Goal: Navigation & Orientation: Find specific page/section

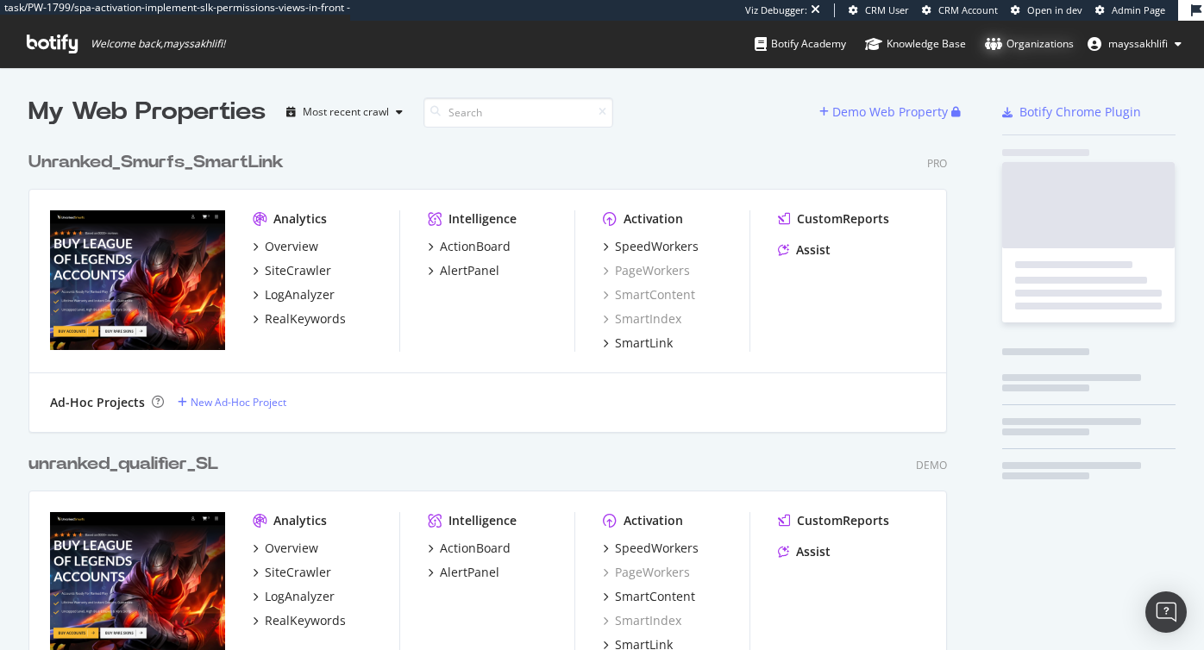
scroll to position [650, 1204]
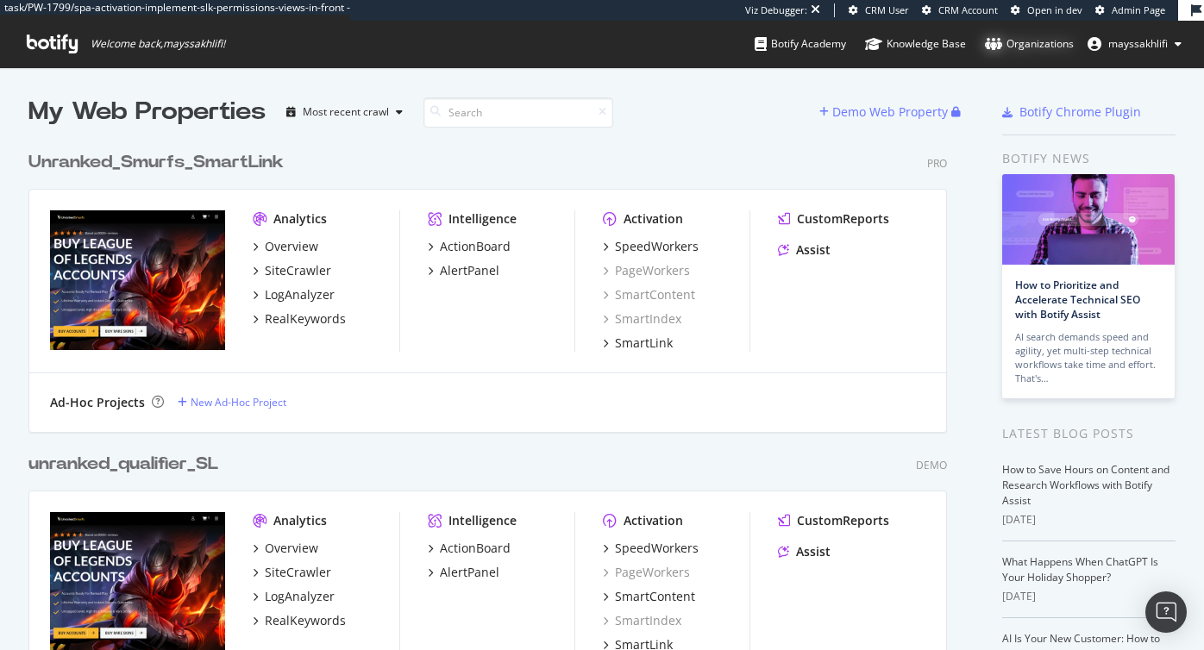
click at [1054, 36] on div "Organizations" at bounding box center [1029, 43] width 89 height 17
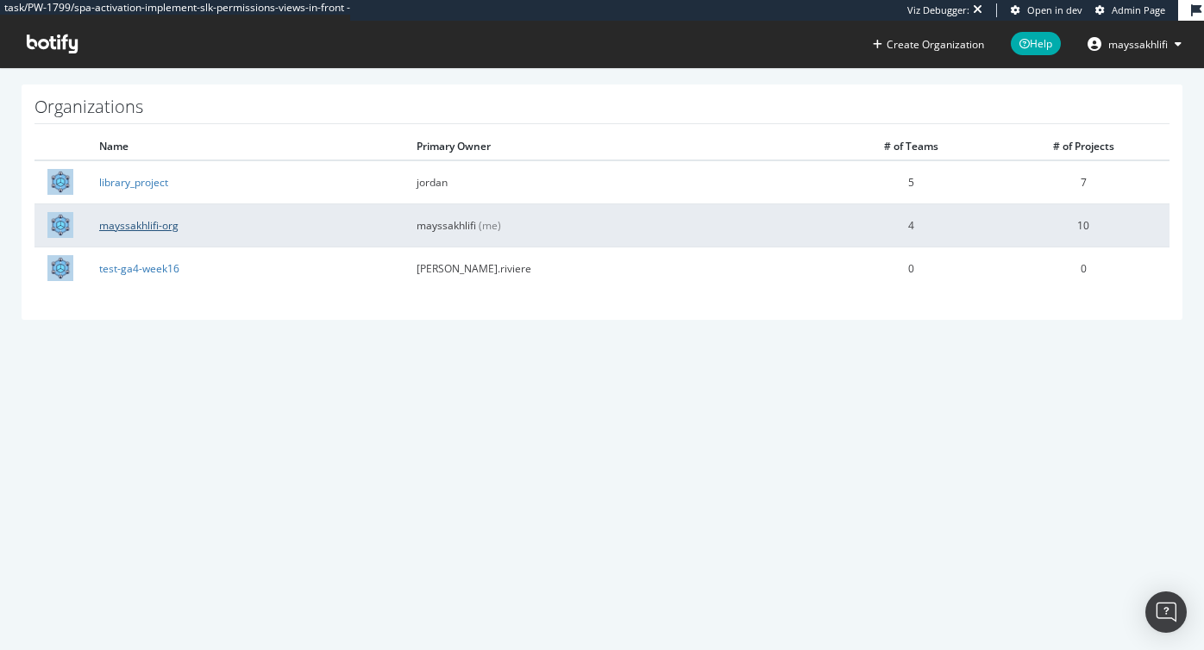
click at [142, 220] on link "mayssakhlifi-org" at bounding box center [138, 225] width 79 height 15
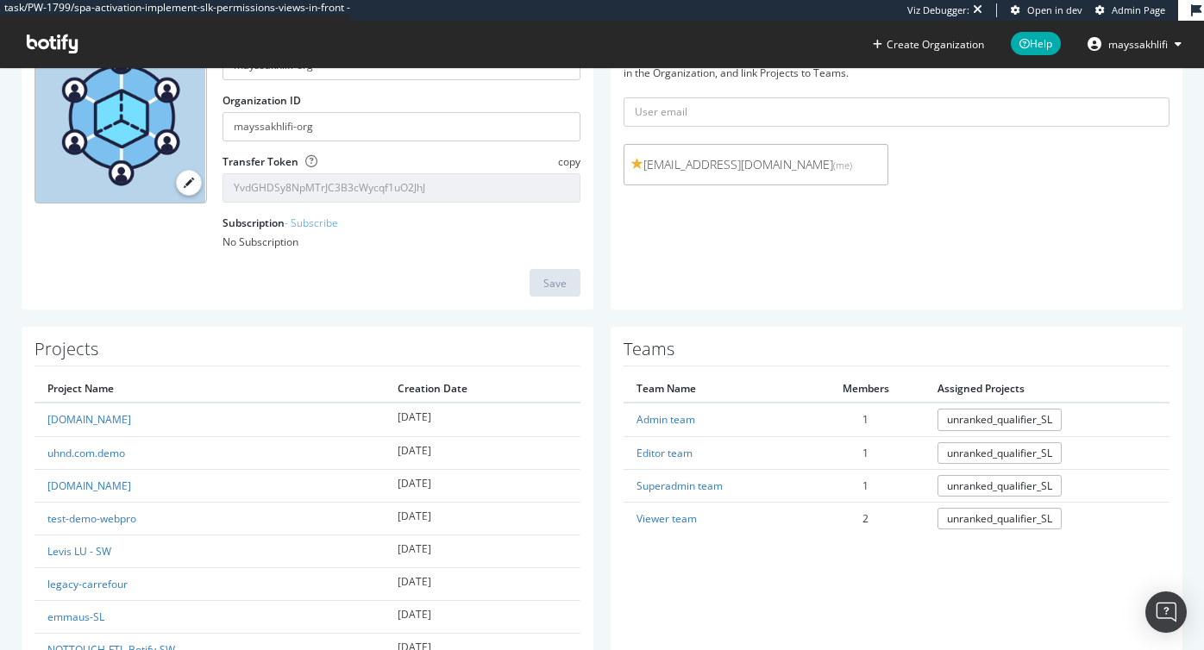
scroll to position [156, 0]
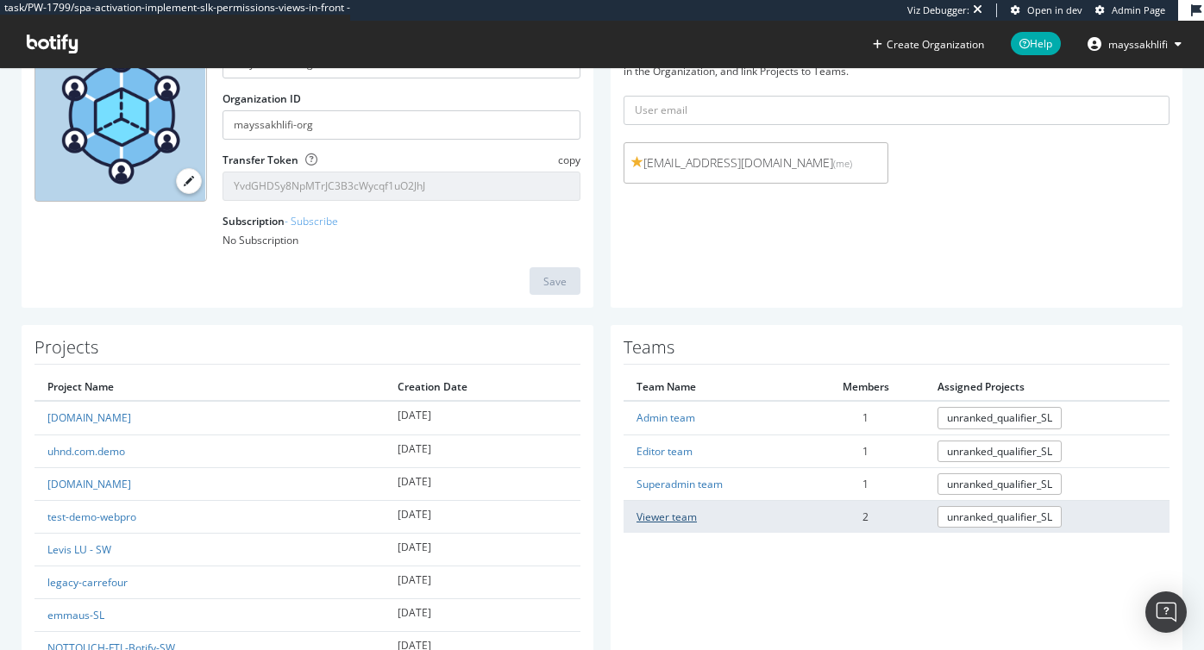
click at [672, 519] on link "Viewer team" at bounding box center [667, 517] width 60 height 15
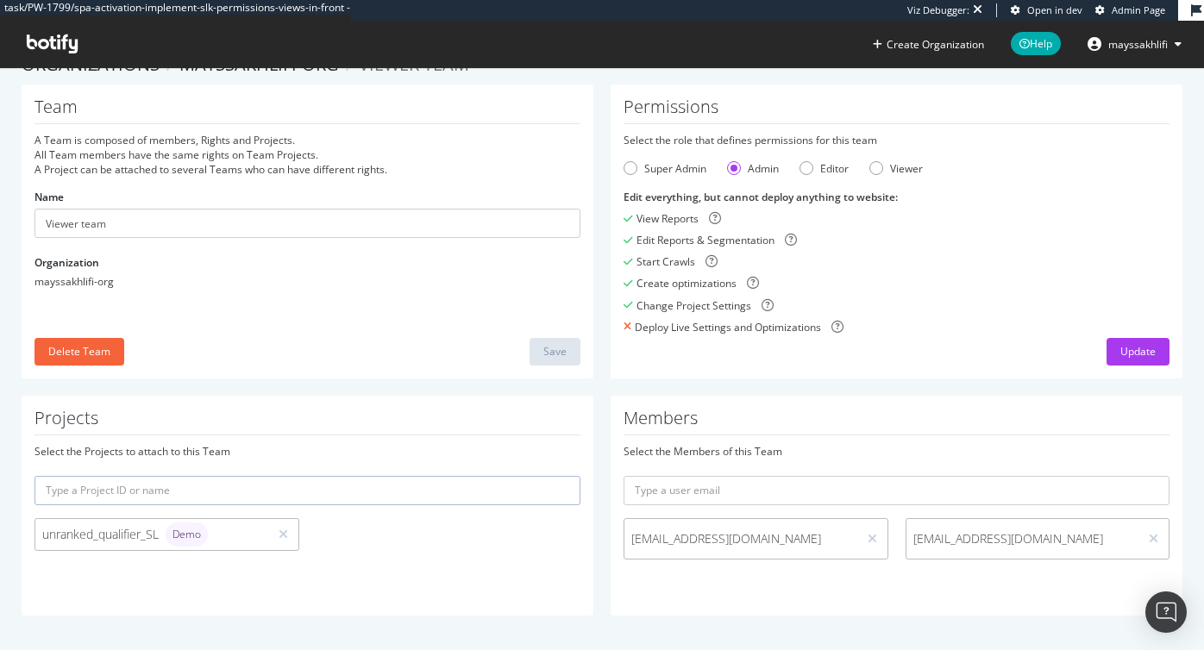
scroll to position [32, 0]
click at [1155, 537] on icon at bounding box center [1153, 539] width 9 height 12
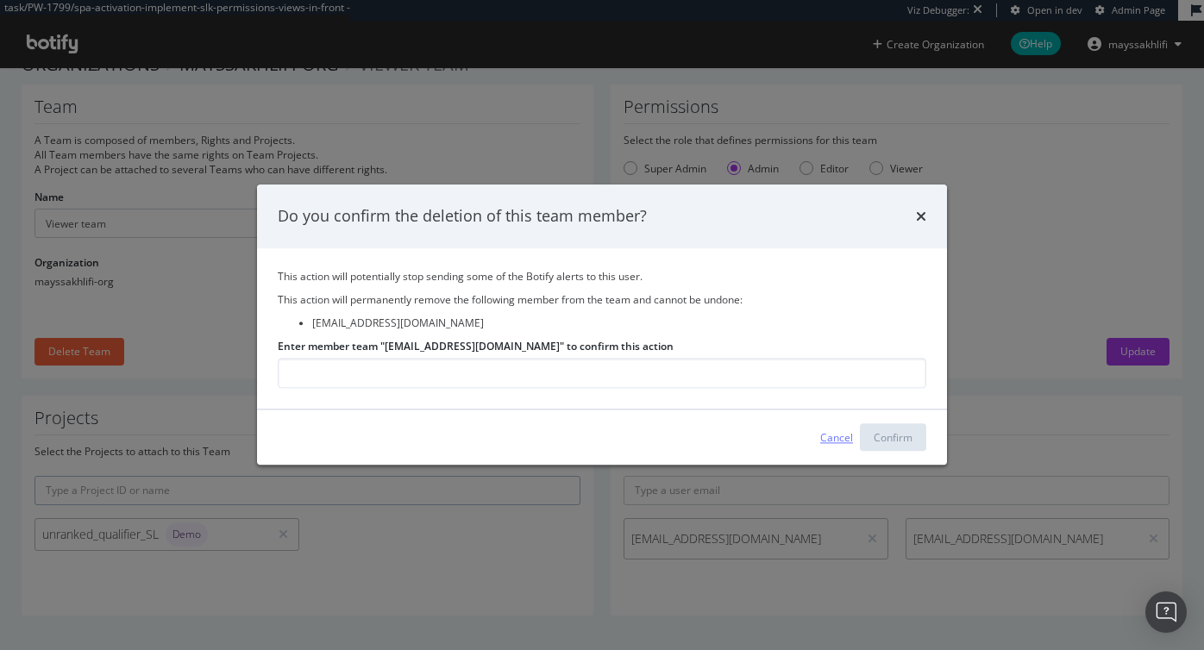
click at [833, 435] on div "Cancel" at bounding box center [836, 437] width 33 height 15
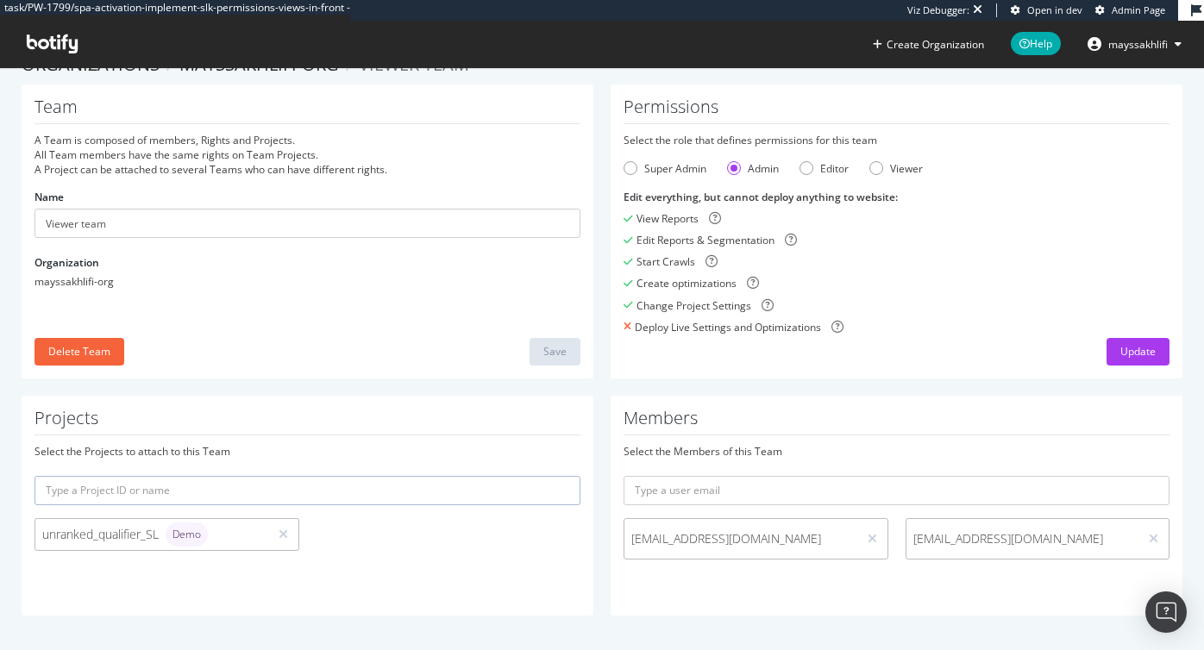
click at [1141, 44] on span "mayssakhlifi" at bounding box center [1138, 44] width 60 height 15
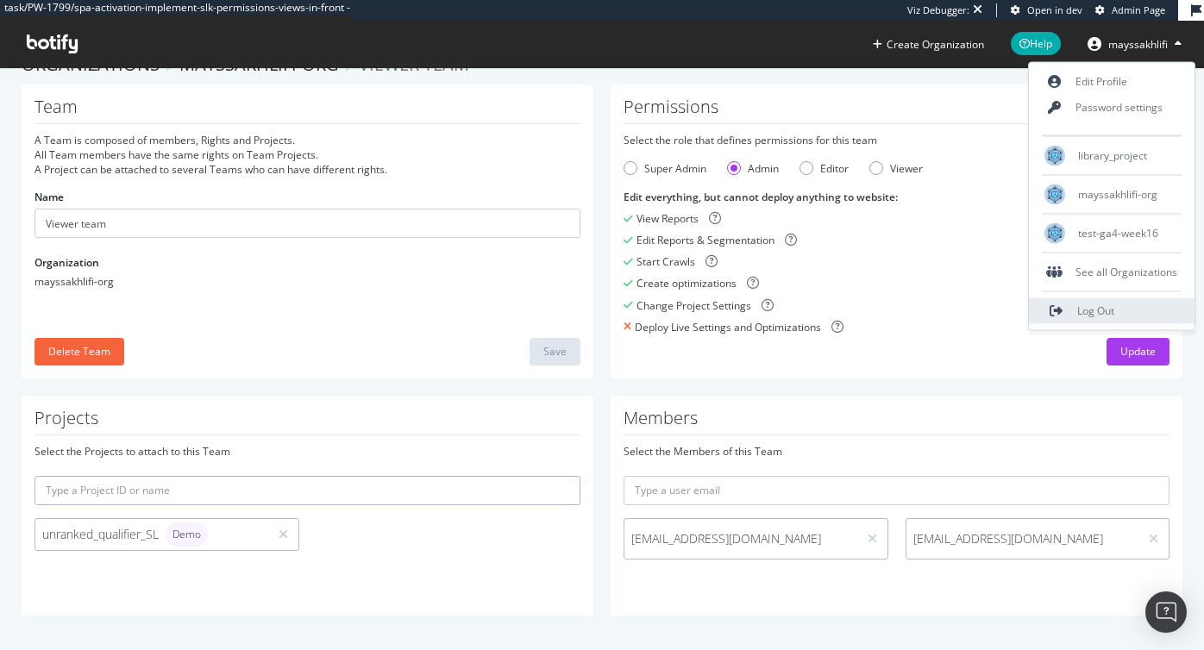
click at [1083, 313] on span "Log Out" at bounding box center [1095, 311] width 37 height 15
